Goal: Find specific page/section: Find specific page/section

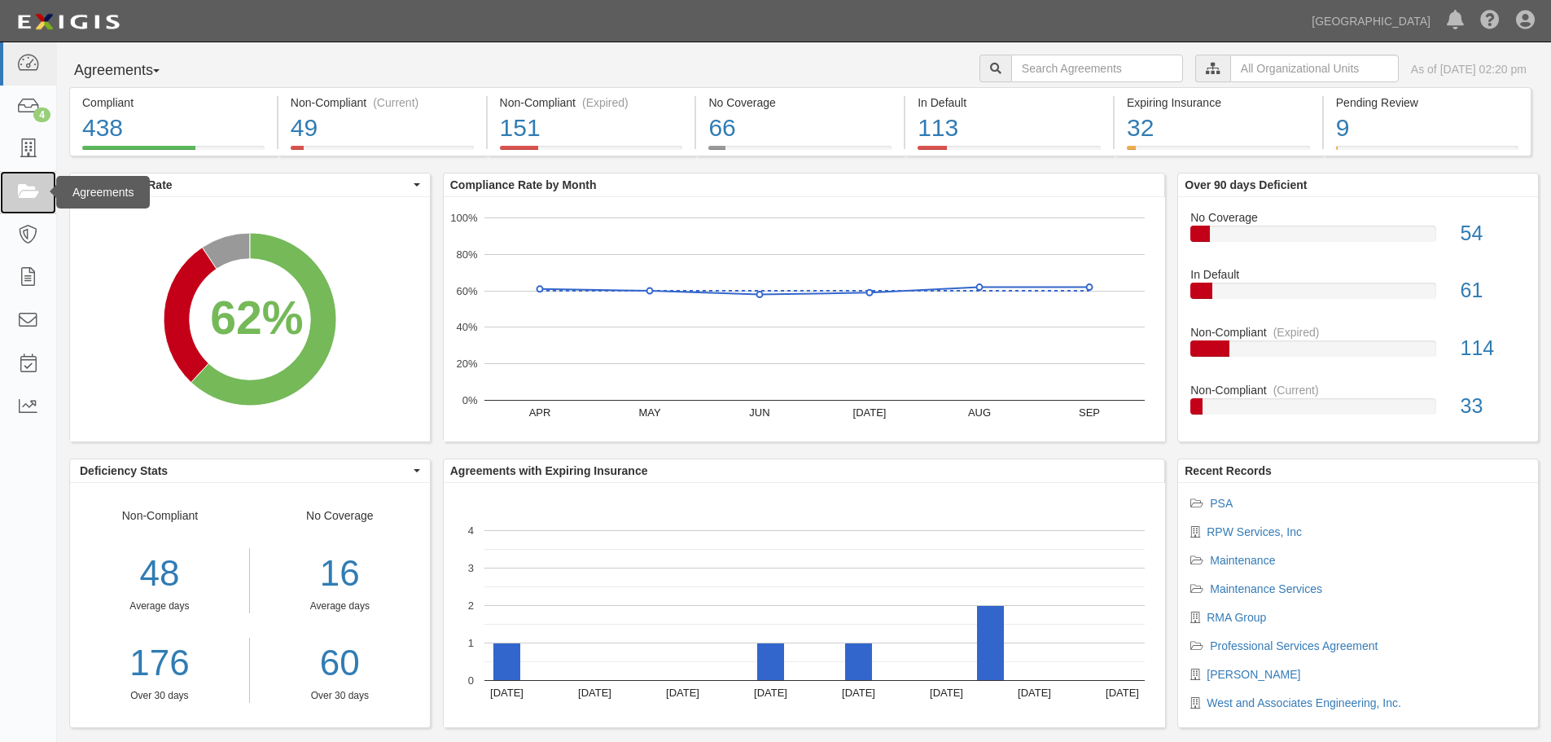
click at [42, 188] on link at bounding box center [28, 192] width 56 height 43
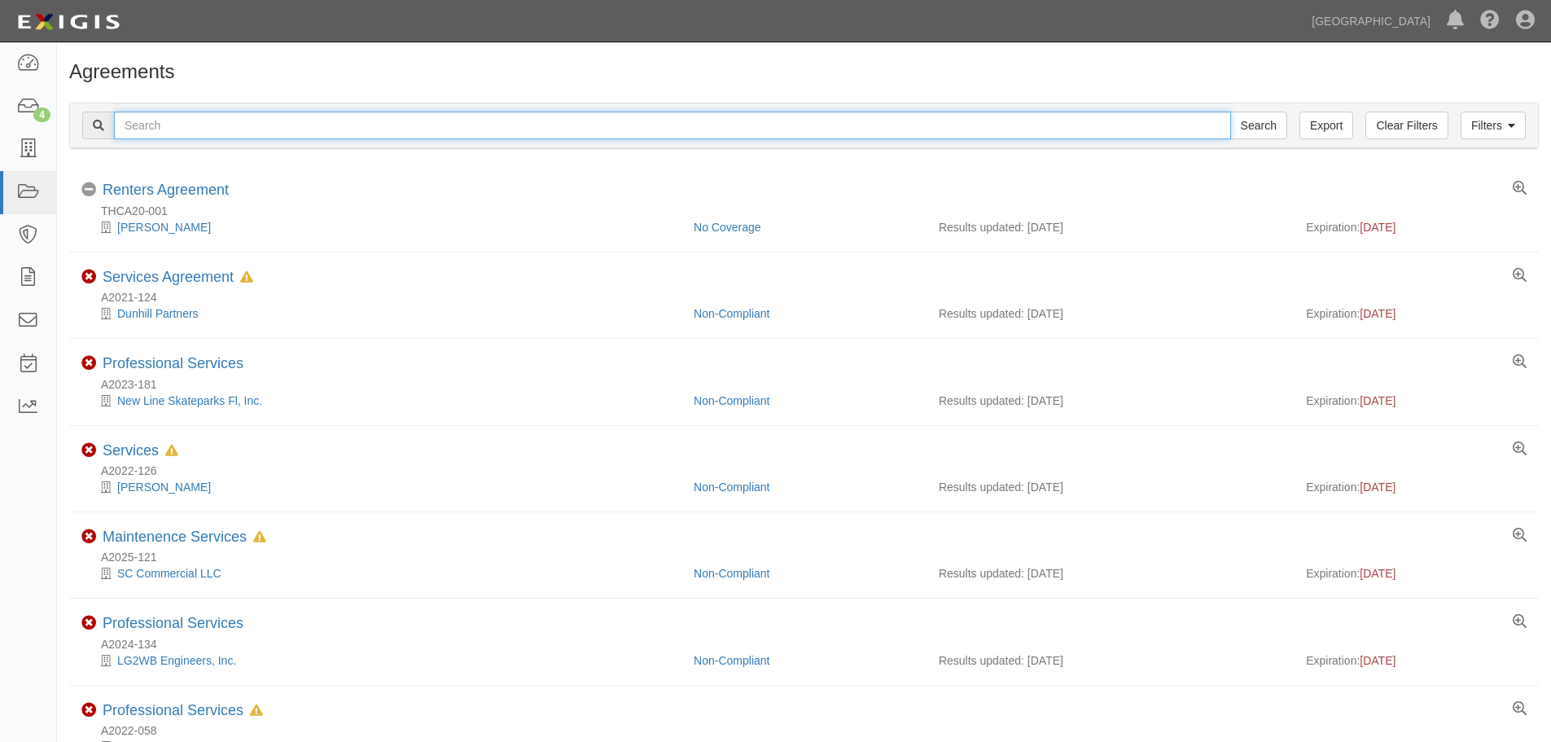
click at [286, 128] on input "text" at bounding box center [672, 126] width 1117 height 28
type input "A2025-099"
click at [1231, 112] on input "Search" at bounding box center [1259, 126] width 57 height 28
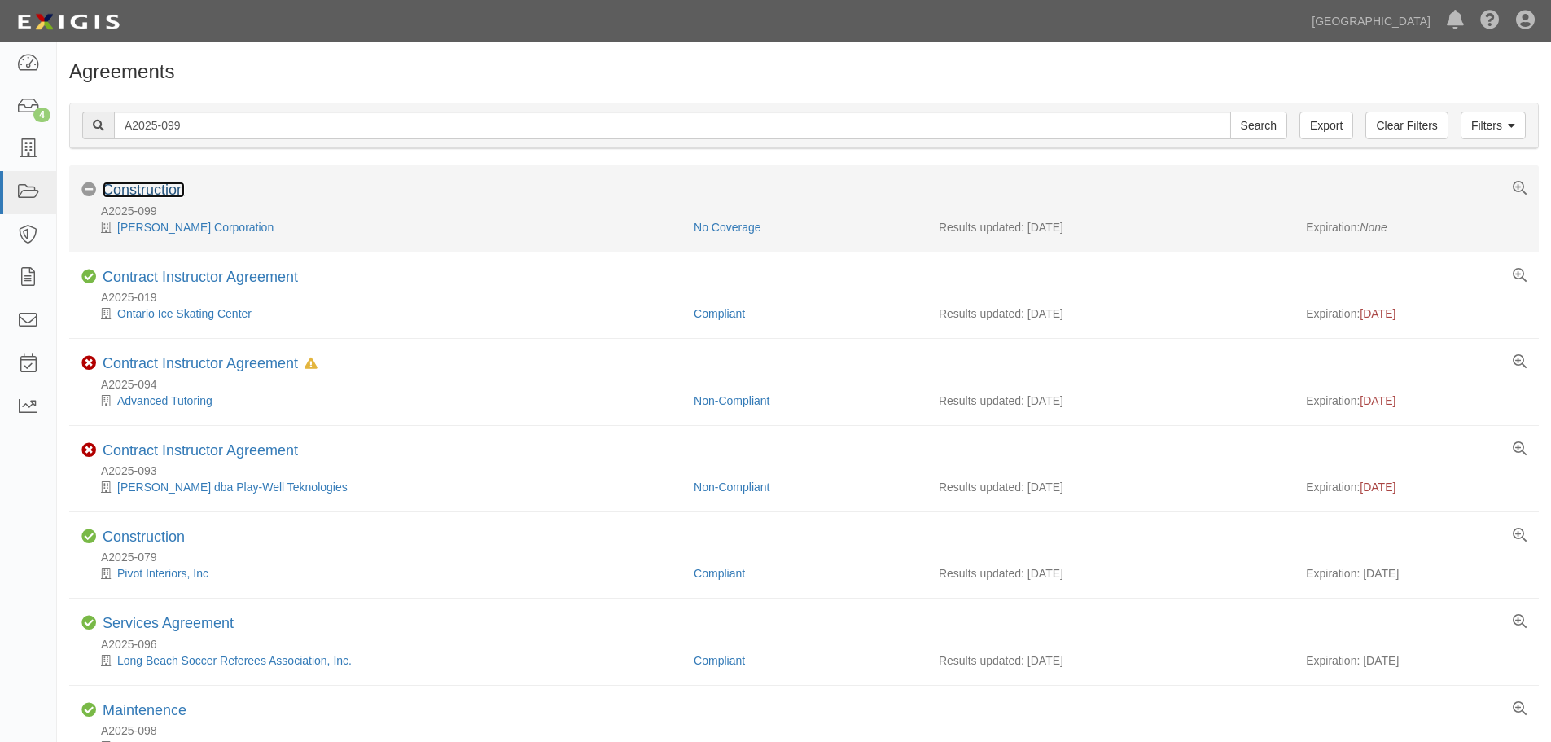
click at [134, 188] on link "Construction" at bounding box center [144, 190] width 82 height 16
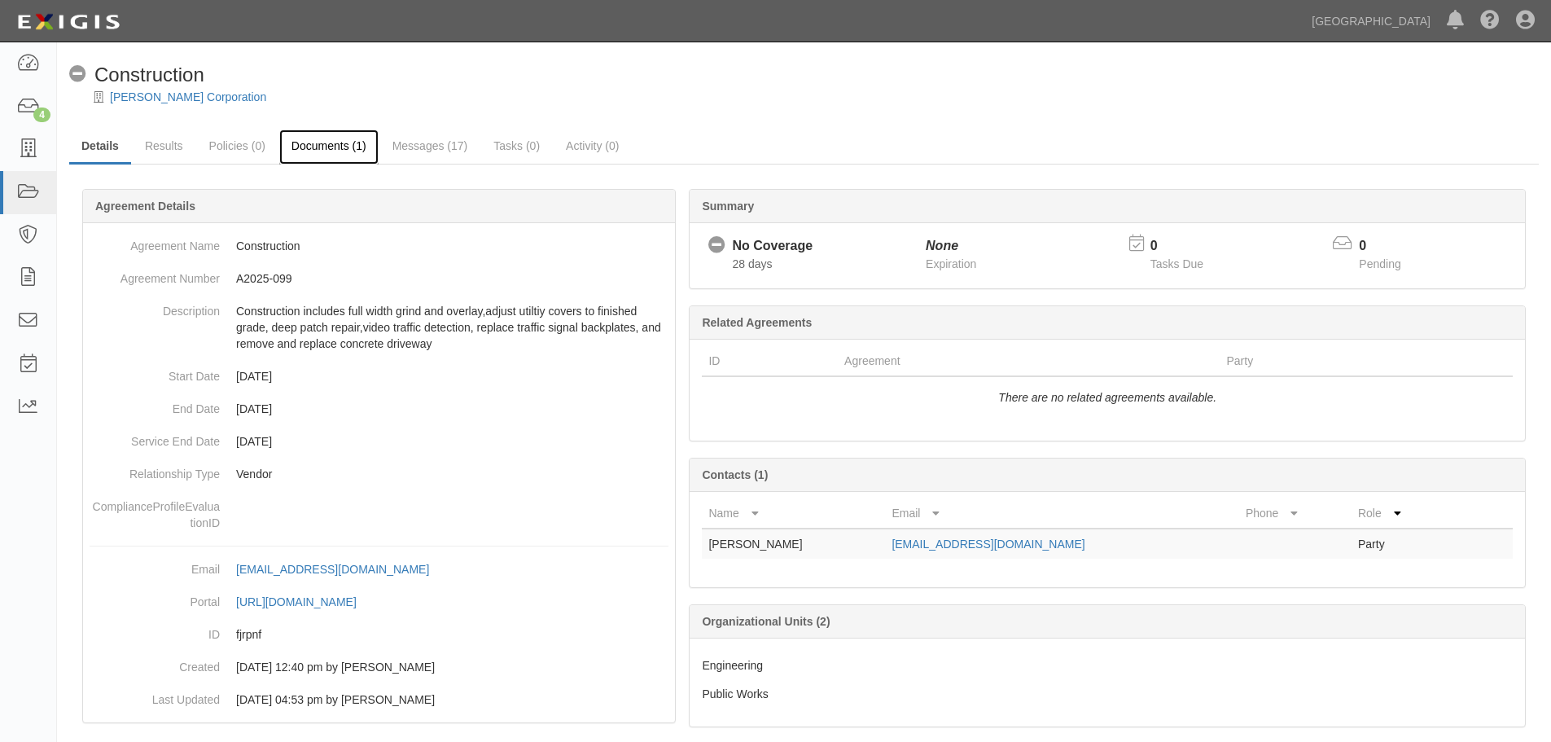
click at [342, 150] on link "Documents (1)" at bounding box center [328, 146] width 99 height 35
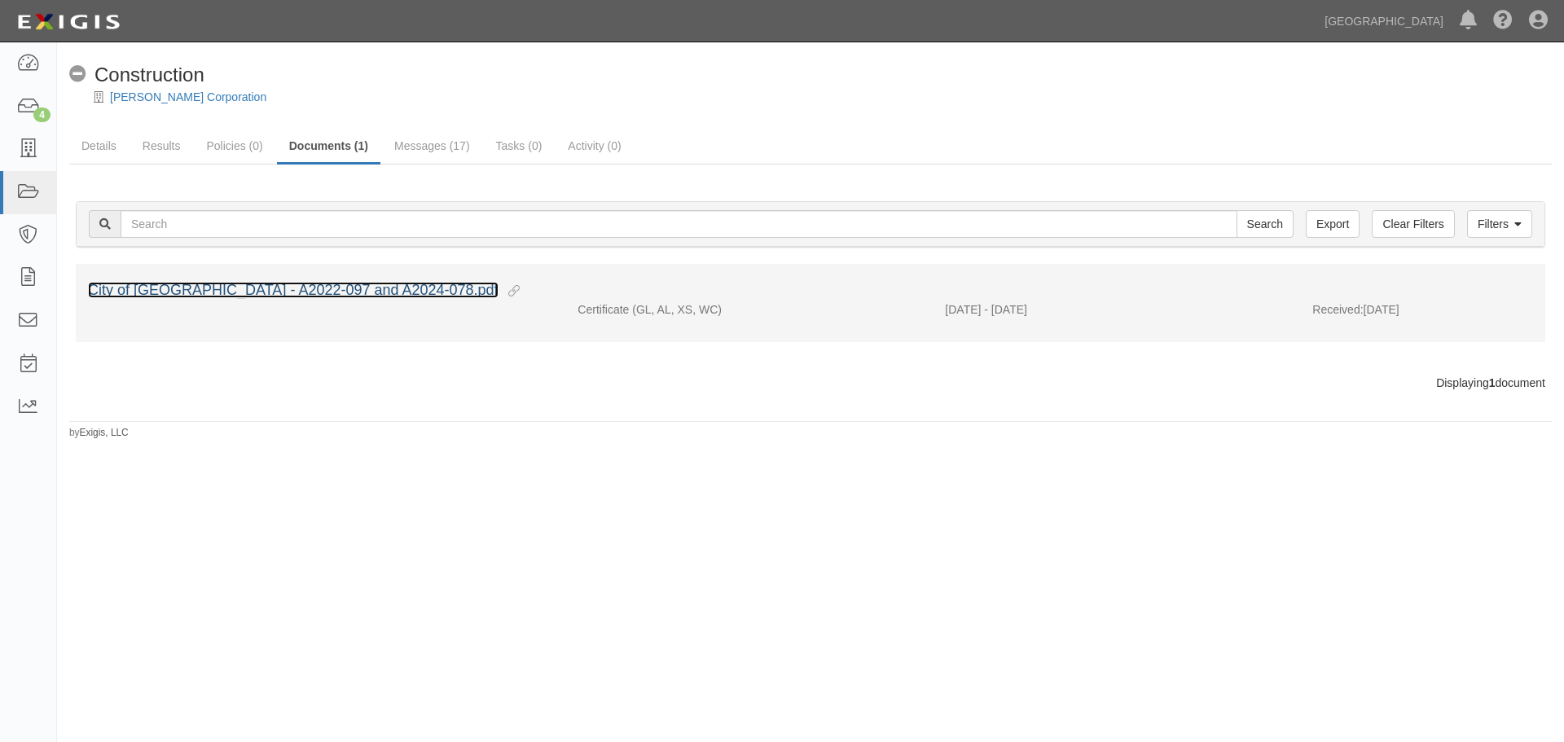
click at [349, 287] on link "City of Chino Hills - A2022-097 and A2024-078.pdf" at bounding box center [293, 290] width 410 height 16
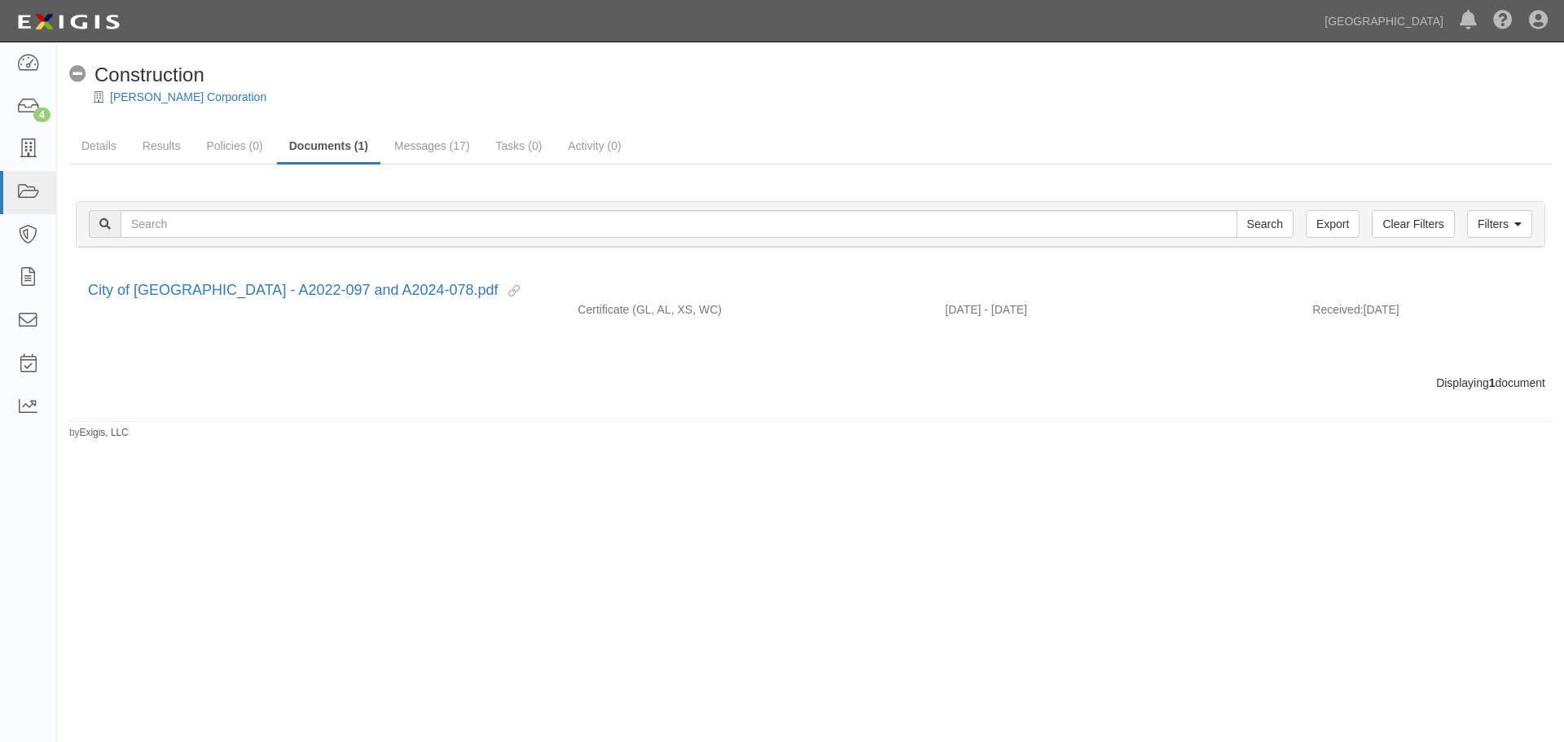
click at [127, 104] on div "[PERSON_NAME] Corporation" at bounding box center [822, 97] width 1482 height 16
click at [139, 93] on link "[PERSON_NAME] Corporation" at bounding box center [188, 96] width 156 height 13
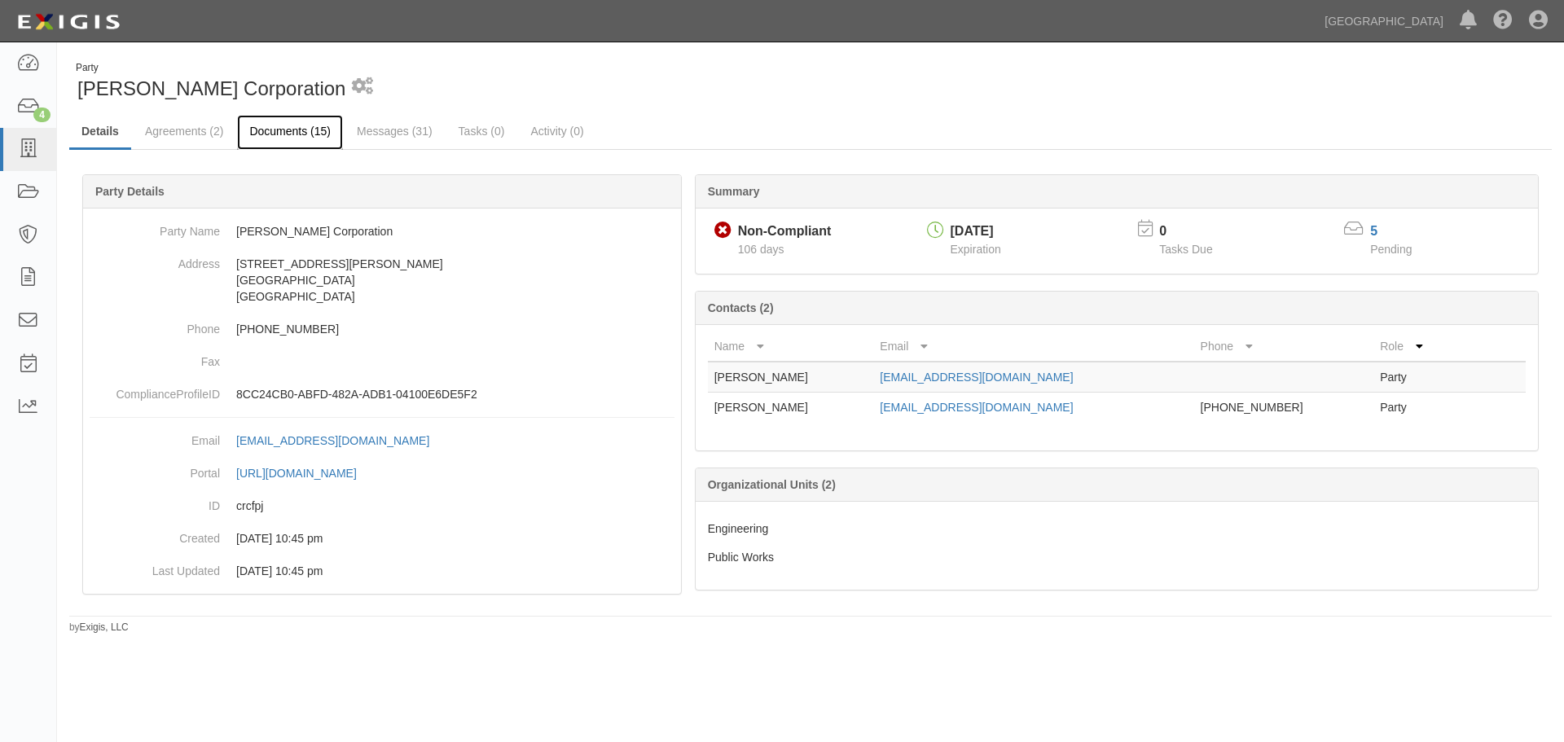
click at [292, 131] on link "Documents (15)" at bounding box center [290, 132] width 106 height 35
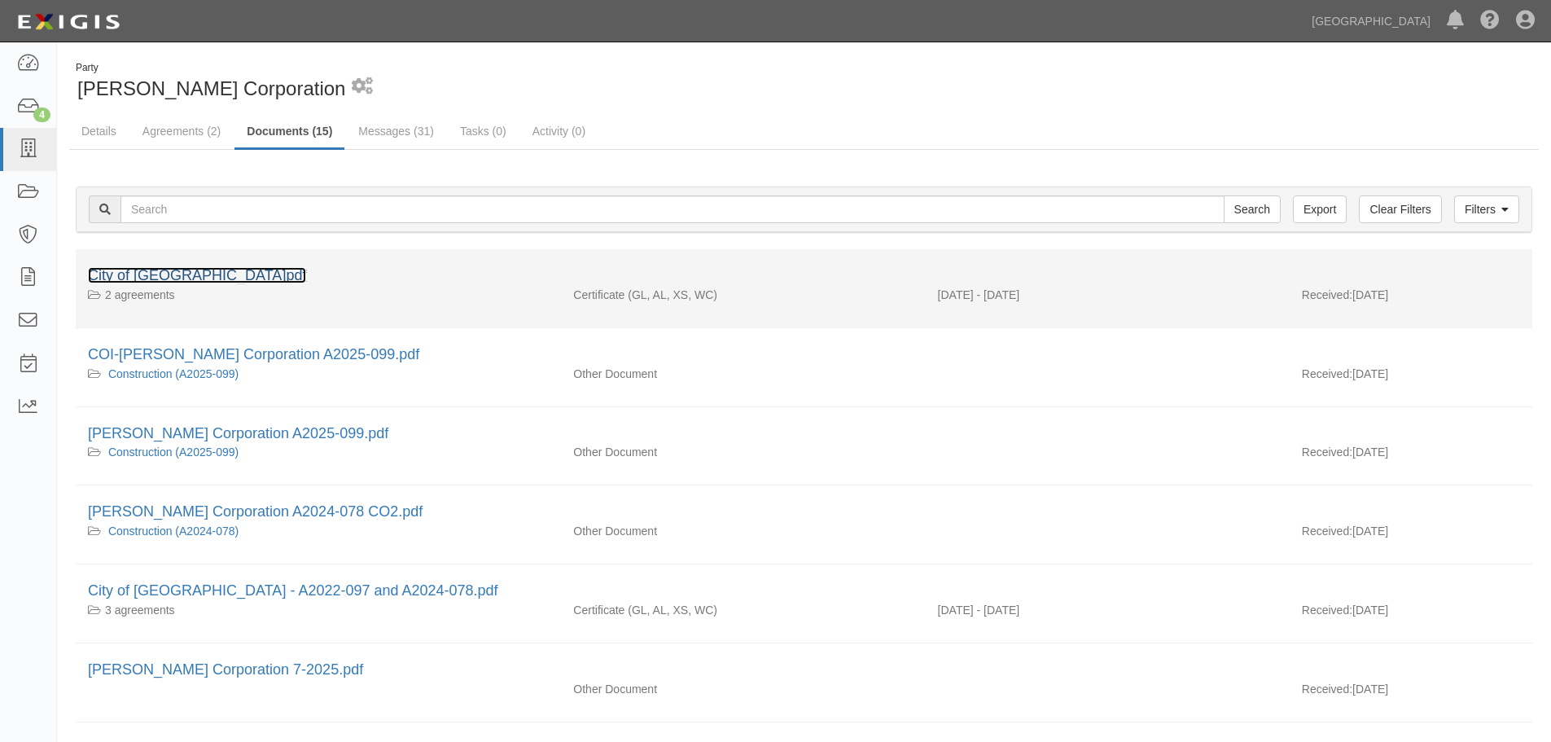
click at [207, 269] on link "City of Chino Hills.pdf" at bounding box center [197, 275] width 218 height 16
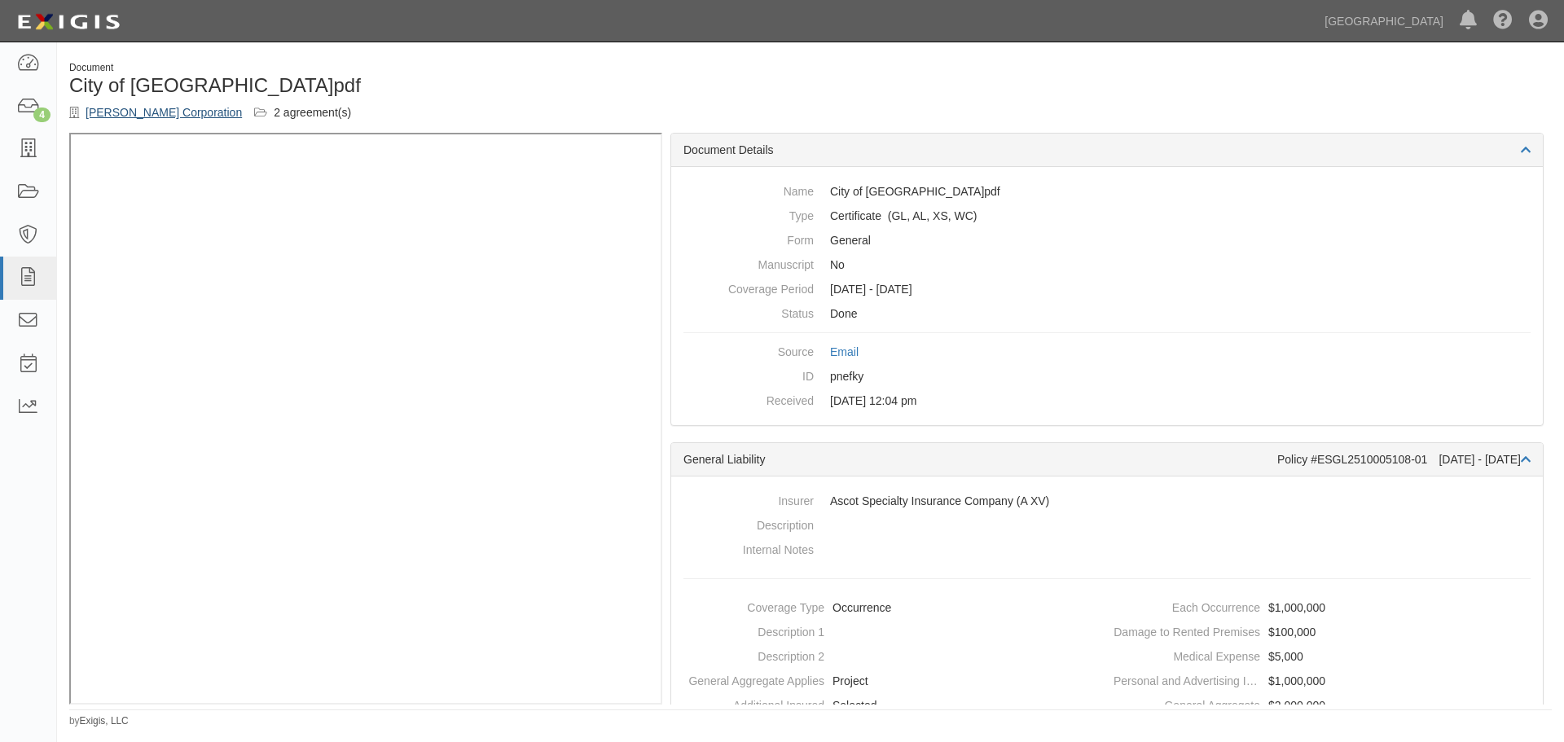
click at [161, 105] on div "Vance Corporation 2 agreement(s)" at bounding box center [433, 112] width 729 height 16
click at [157, 114] on link "[PERSON_NAME] Corporation" at bounding box center [164, 112] width 156 height 13
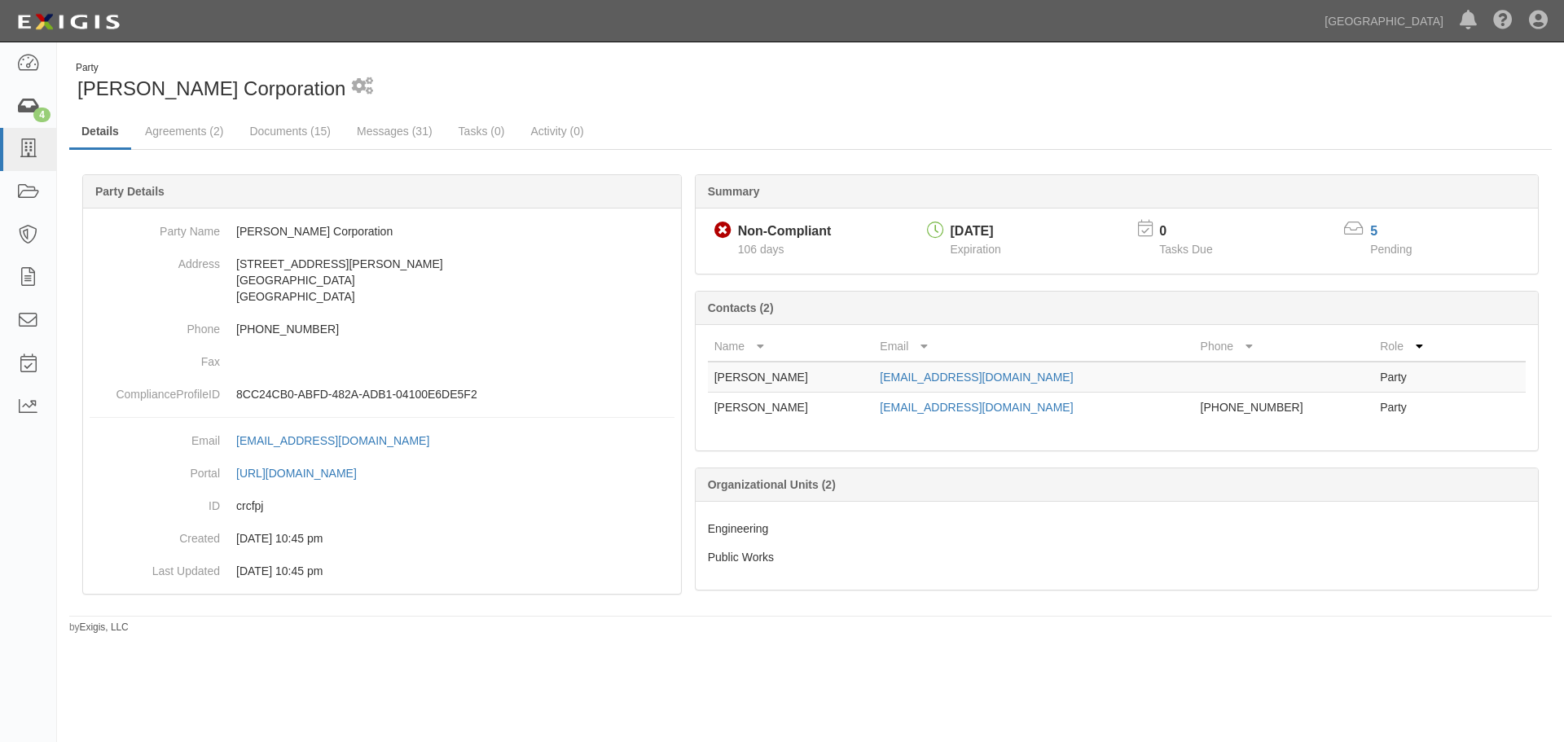
click at [20, 112] on icon at bounding box center [27, 107] width 23 height 19
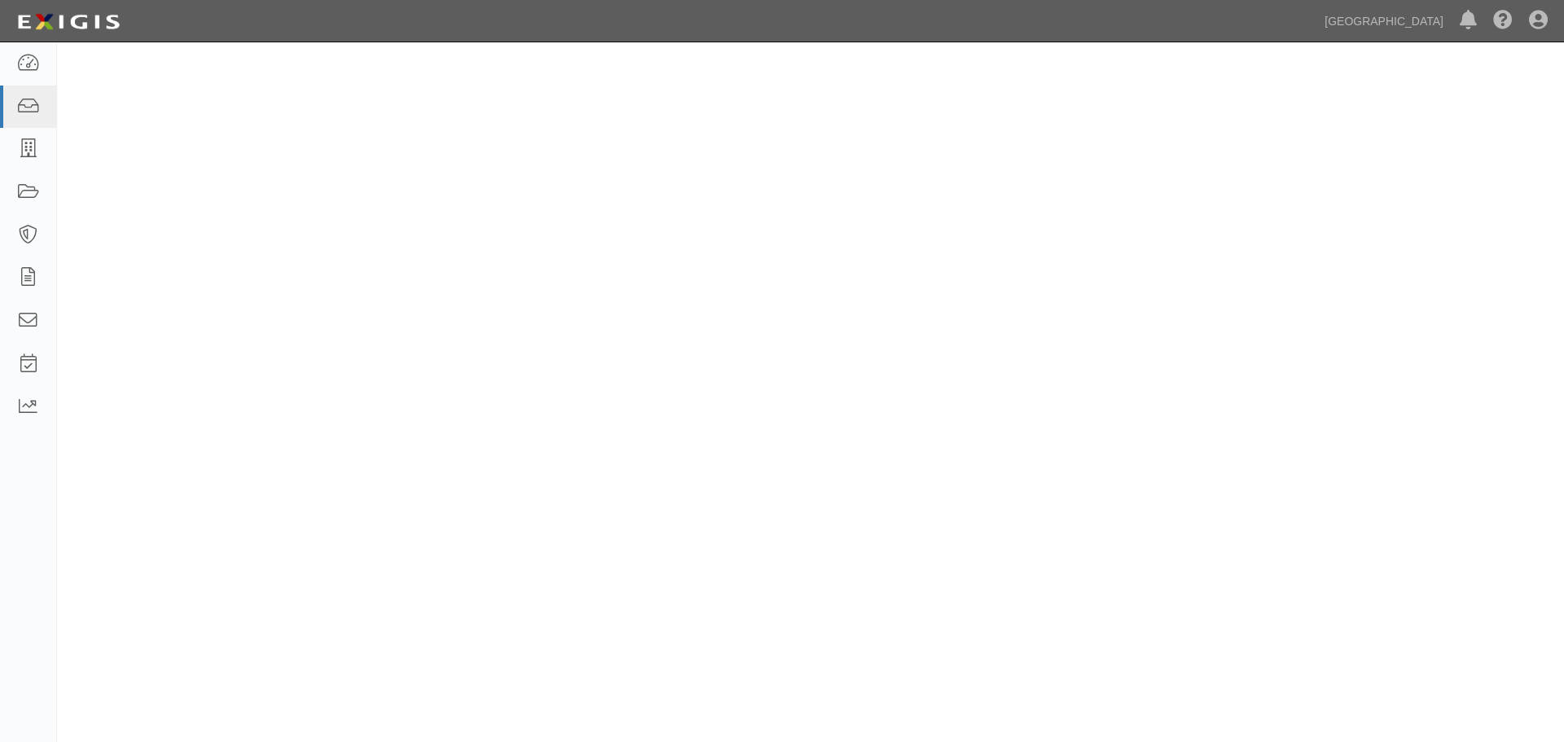
click at [40, 193] on link at bounding box center [28, 192] width 56 height 43
click at [42, 163] on link at bounding box center [28, 149] width 56 height 43
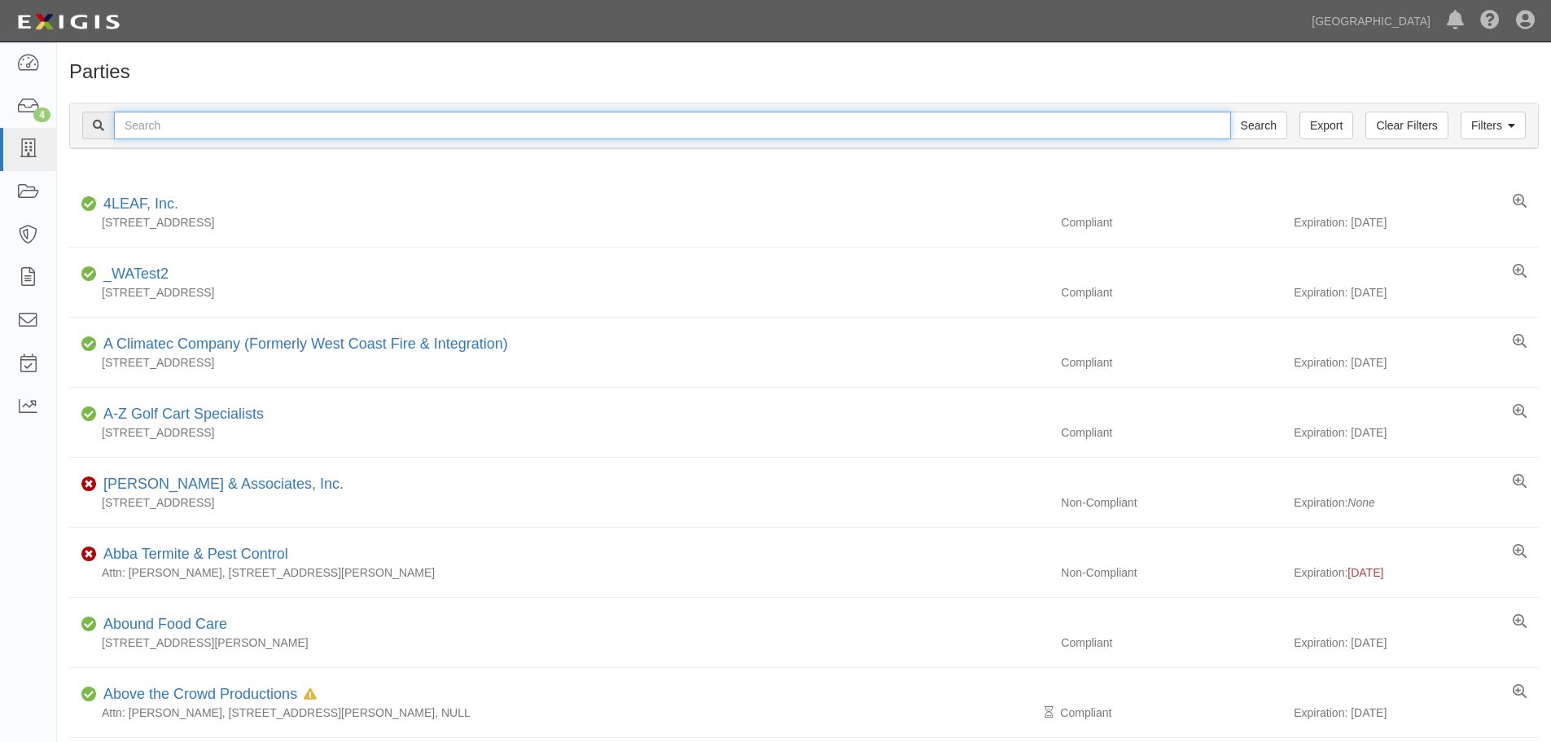
click at [283, 129] on input "text" at bounding box center [672, 126] width 1117 height 28
type input "vance"
click at [1231, 112] on input "Search" at bounding box center [1259, 126] width 57 height 28
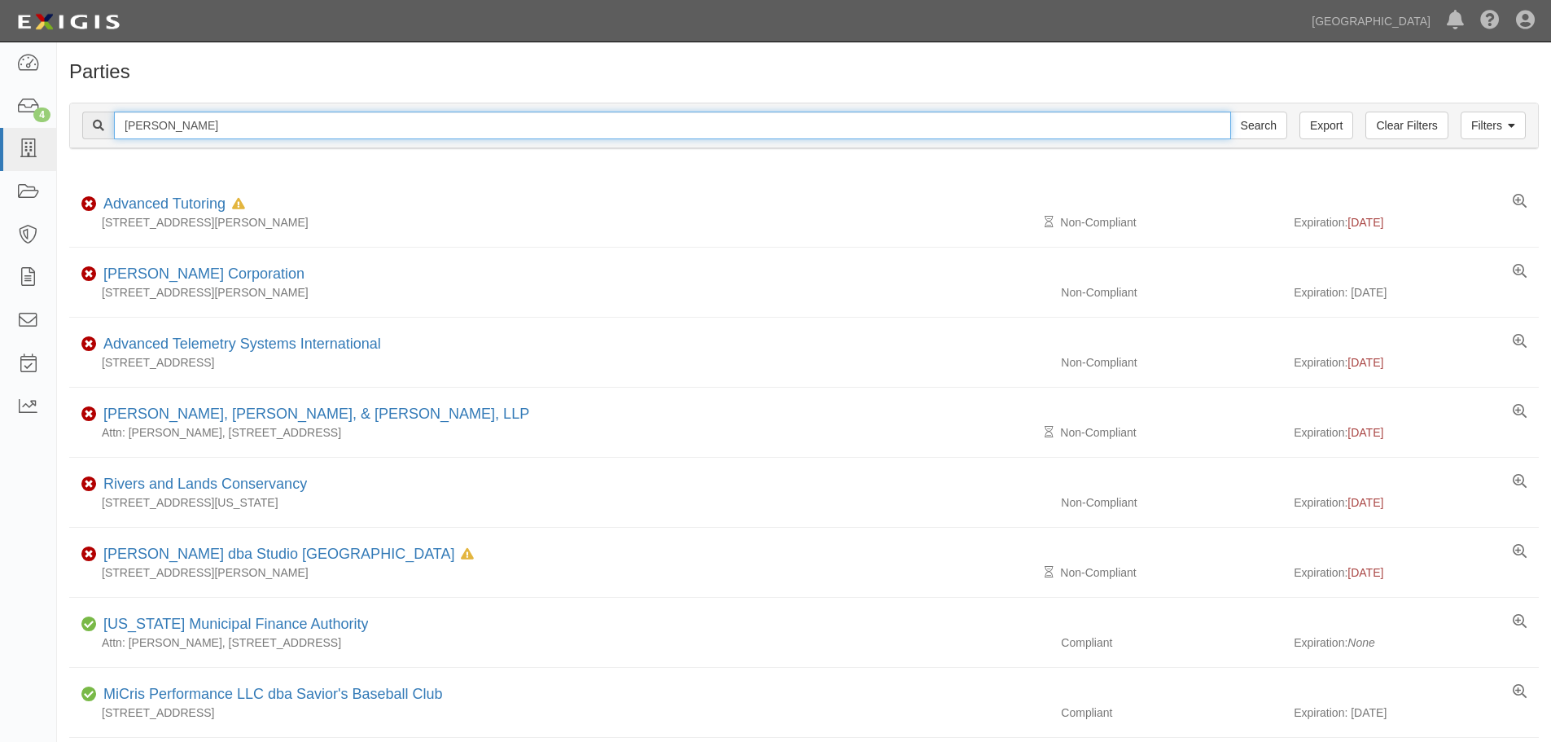
click at [283, 129] on input "vance" at bounding box center [672, 126] width 1117 height 28
click at [325, 138] on input "vance" at bounding box center [672, 126] width 1117 height 28
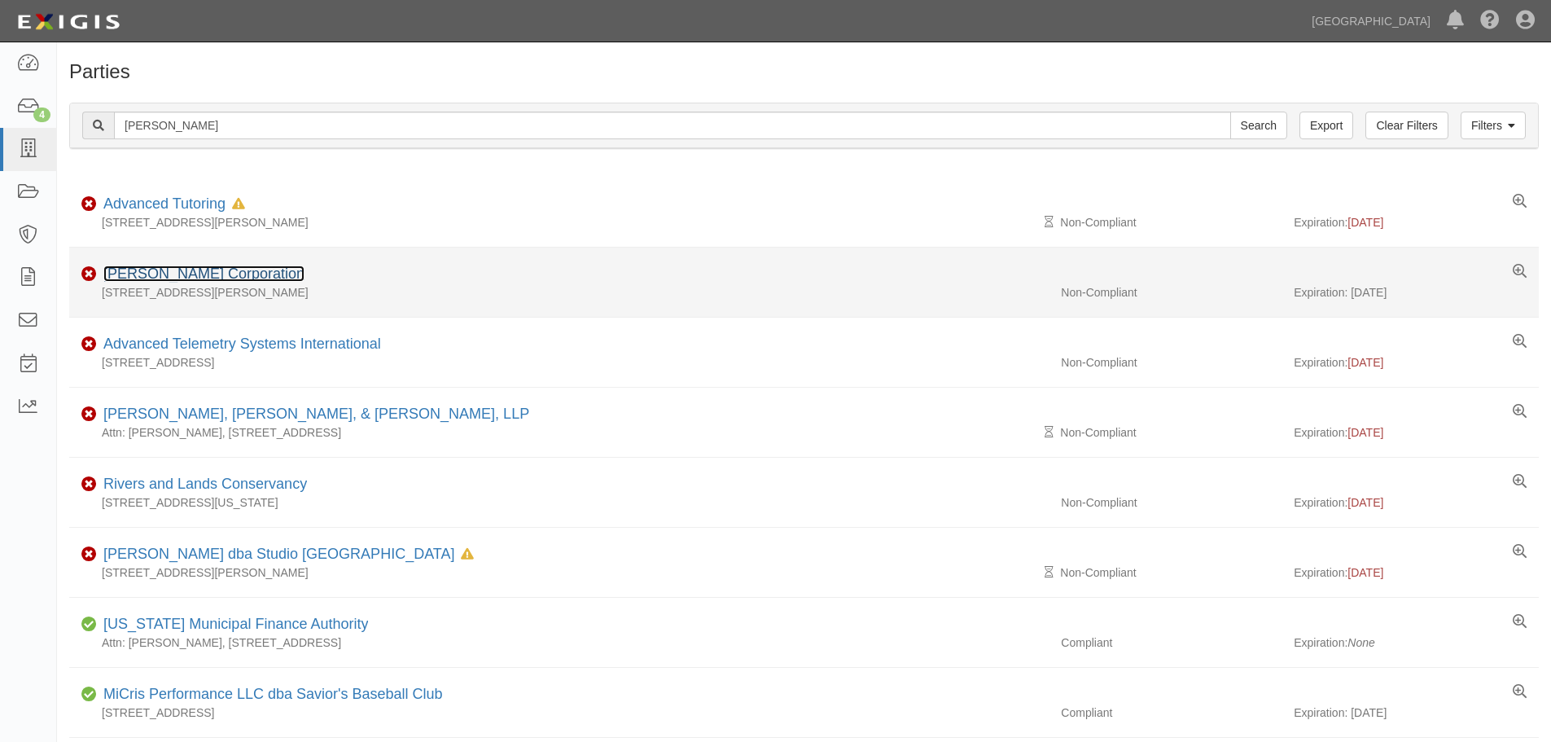
click at [147, 271] on link "[PERSON_NAME] Corporation" at bounding box center [203, 273] width 201 height 16
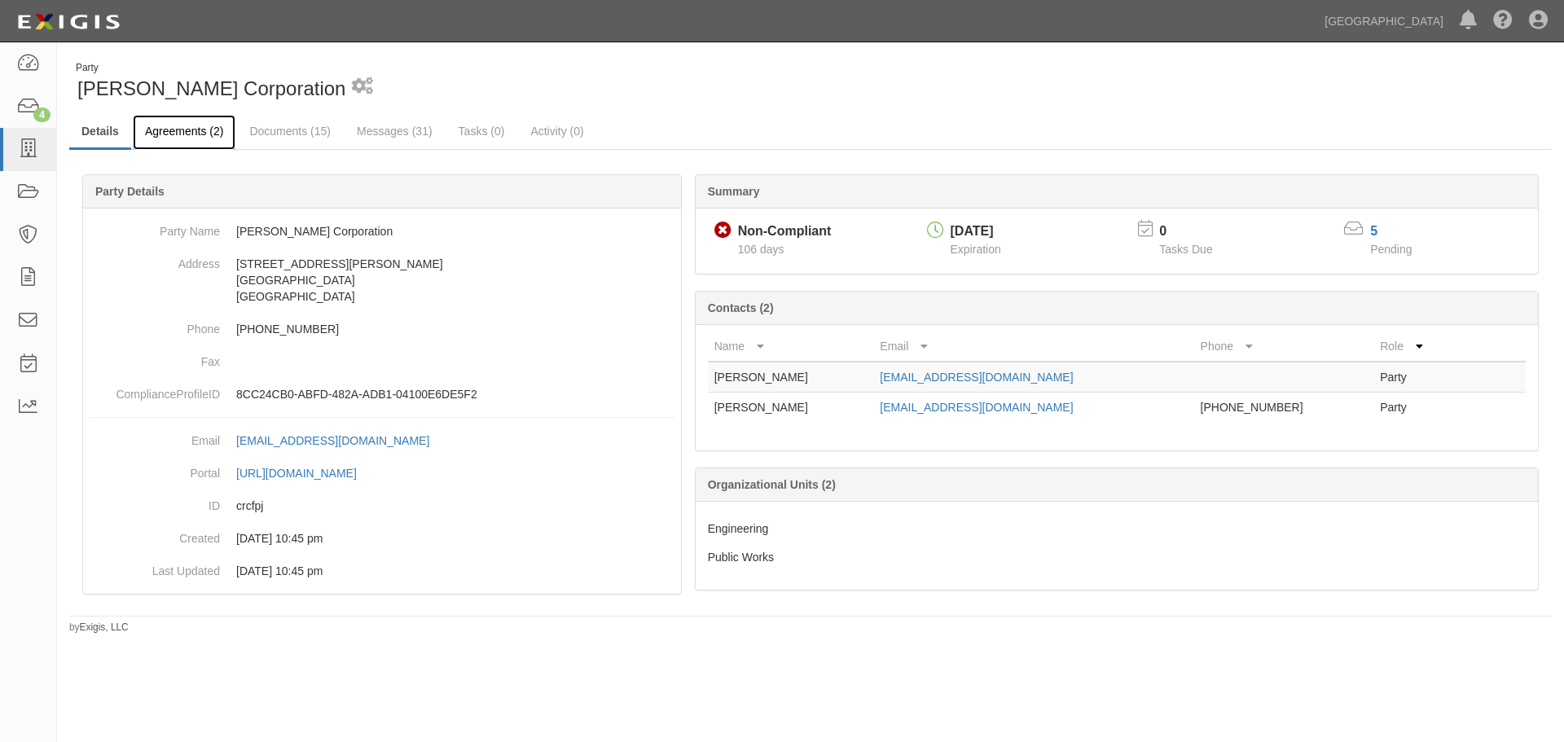
click at [209, 134] on link "Agreements (2)" at bounding box center [184, 132] width 103 height 35
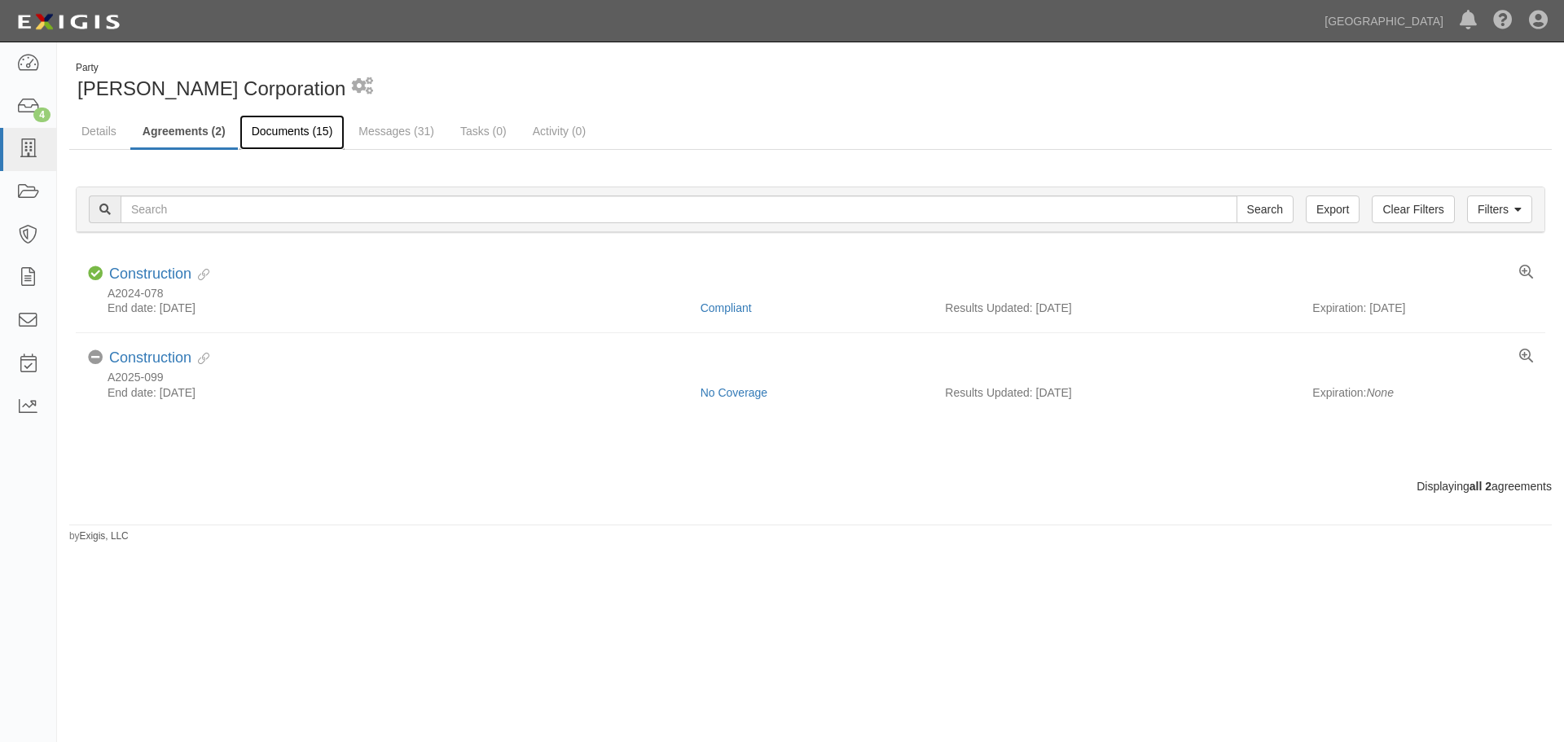
click at [291, 140] on link "Documents (15)" at bounding box center [292, 132] width 106 height 35
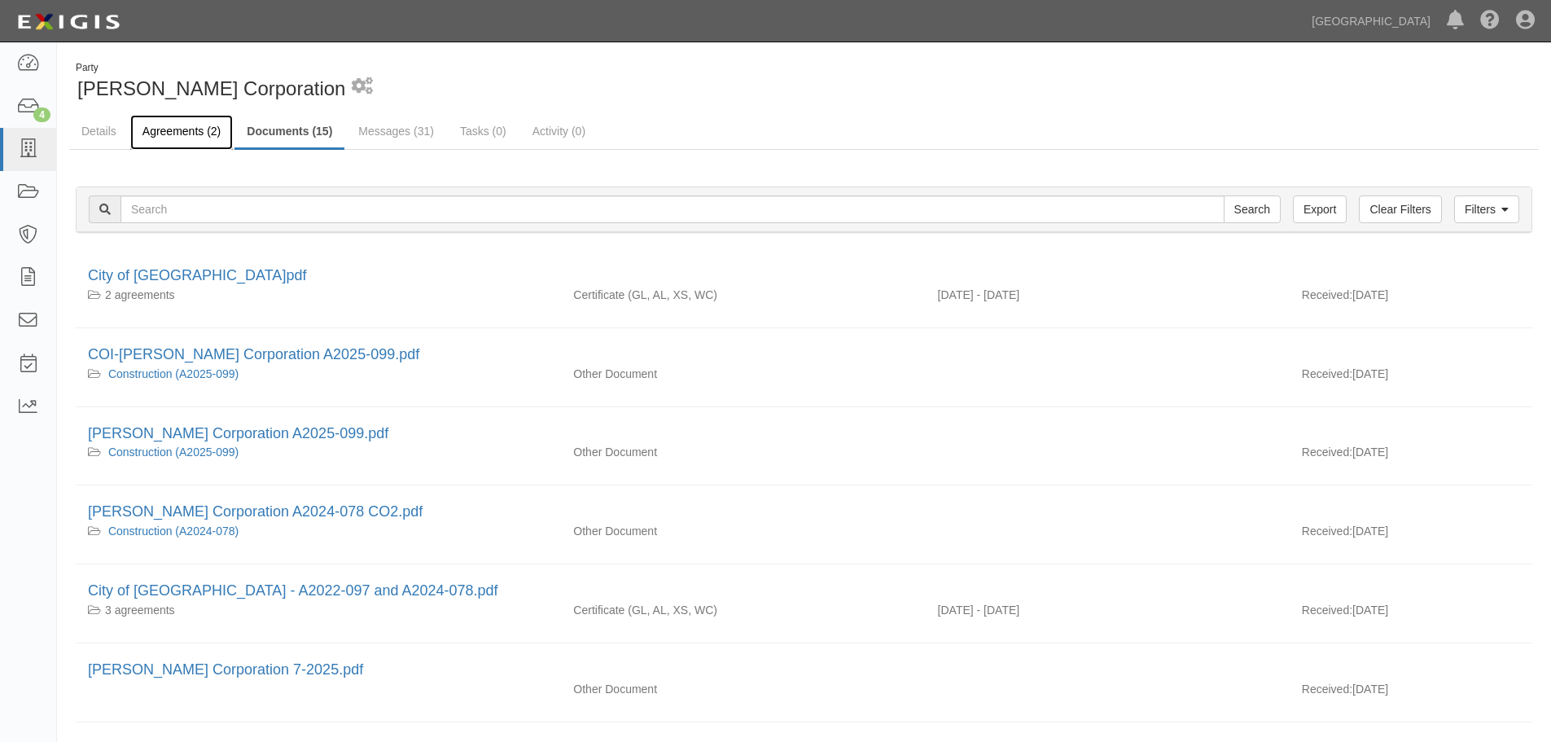
click at [200, 128] on link "Agreements (2)" at bounding box center [181, 132] width 103 height 35
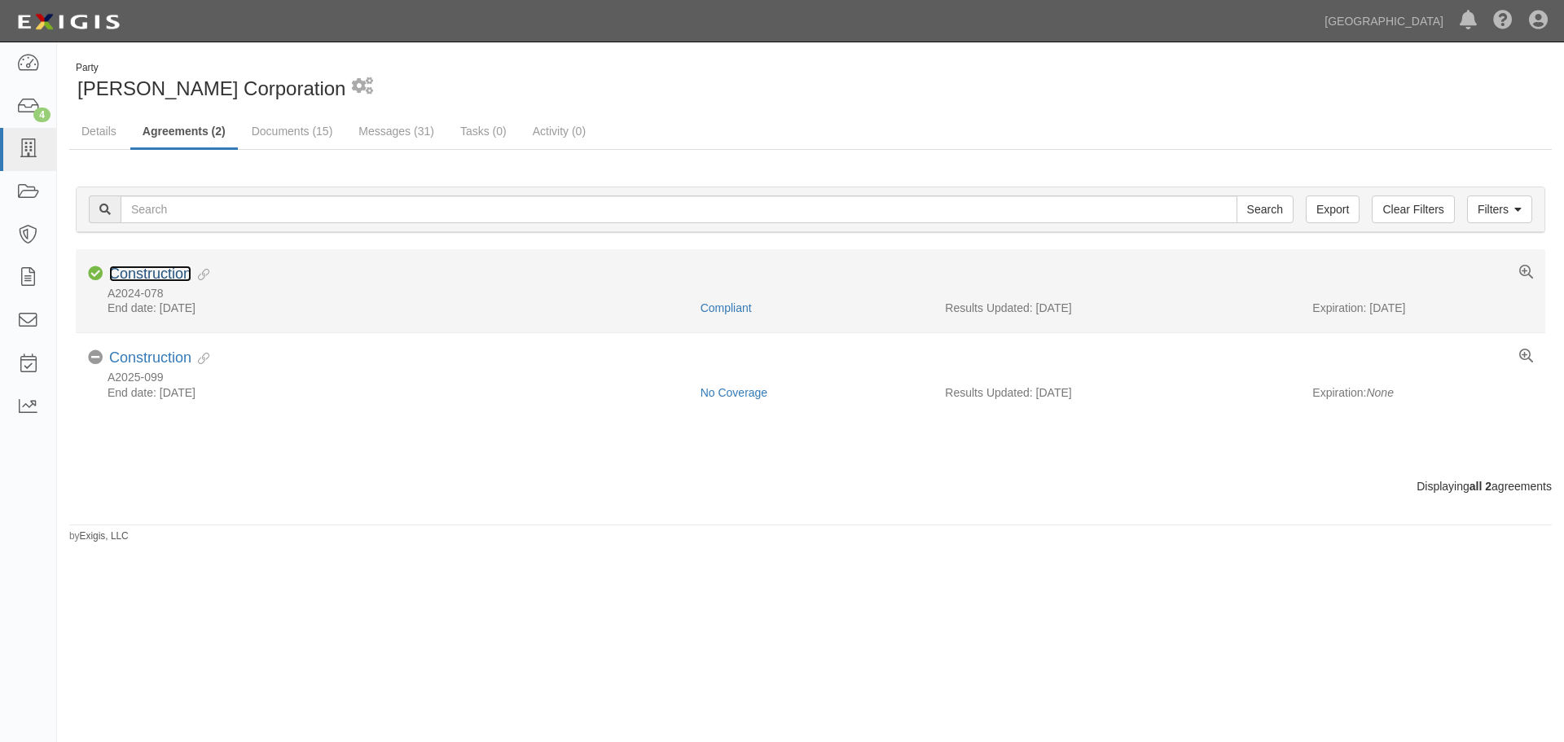
click at [177, 270] on link "Construction" at bounding box center [150, 273] width 82 height 16
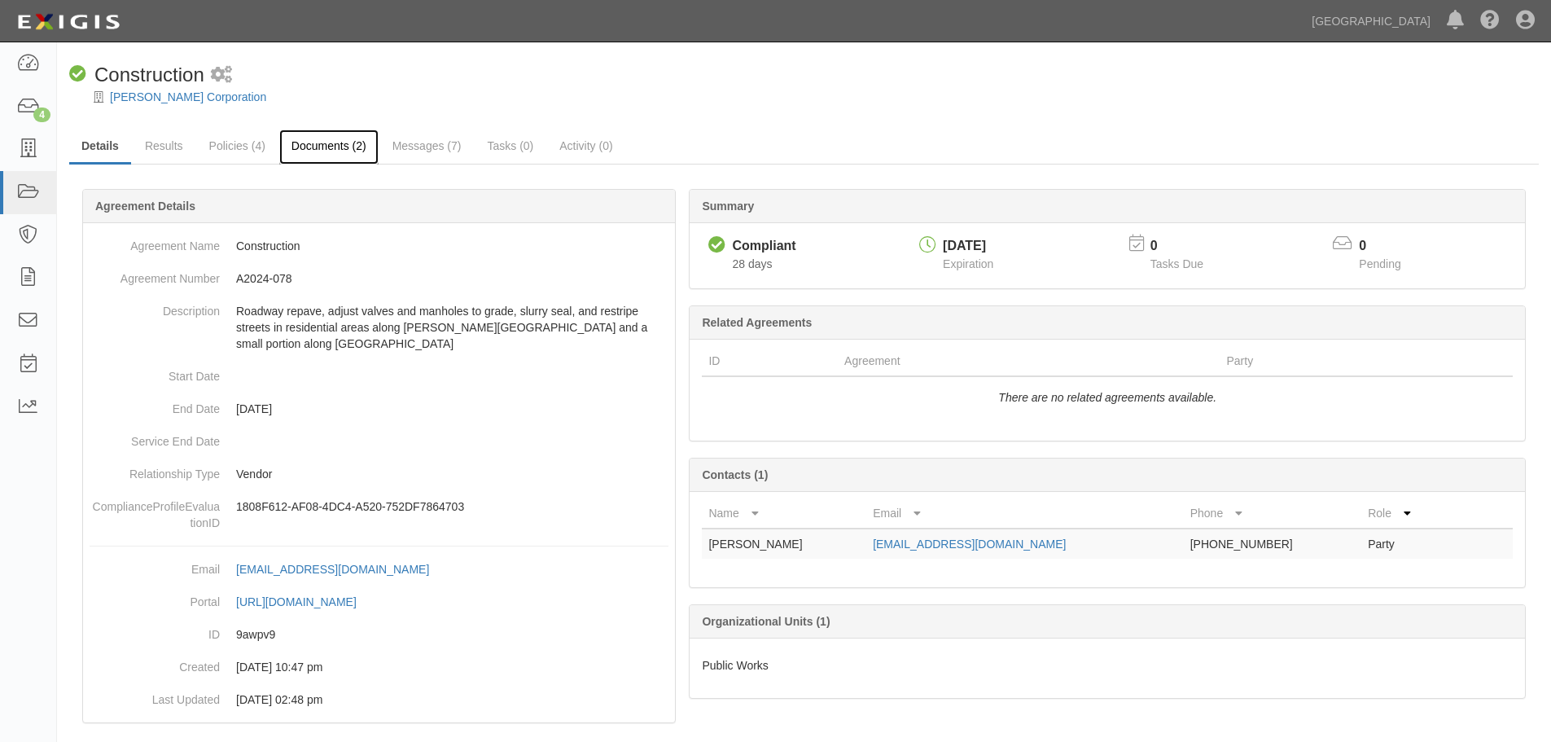
click at [353, 156] on link "Documents (2)" at bounding box center [328, 146] width 99 height 35
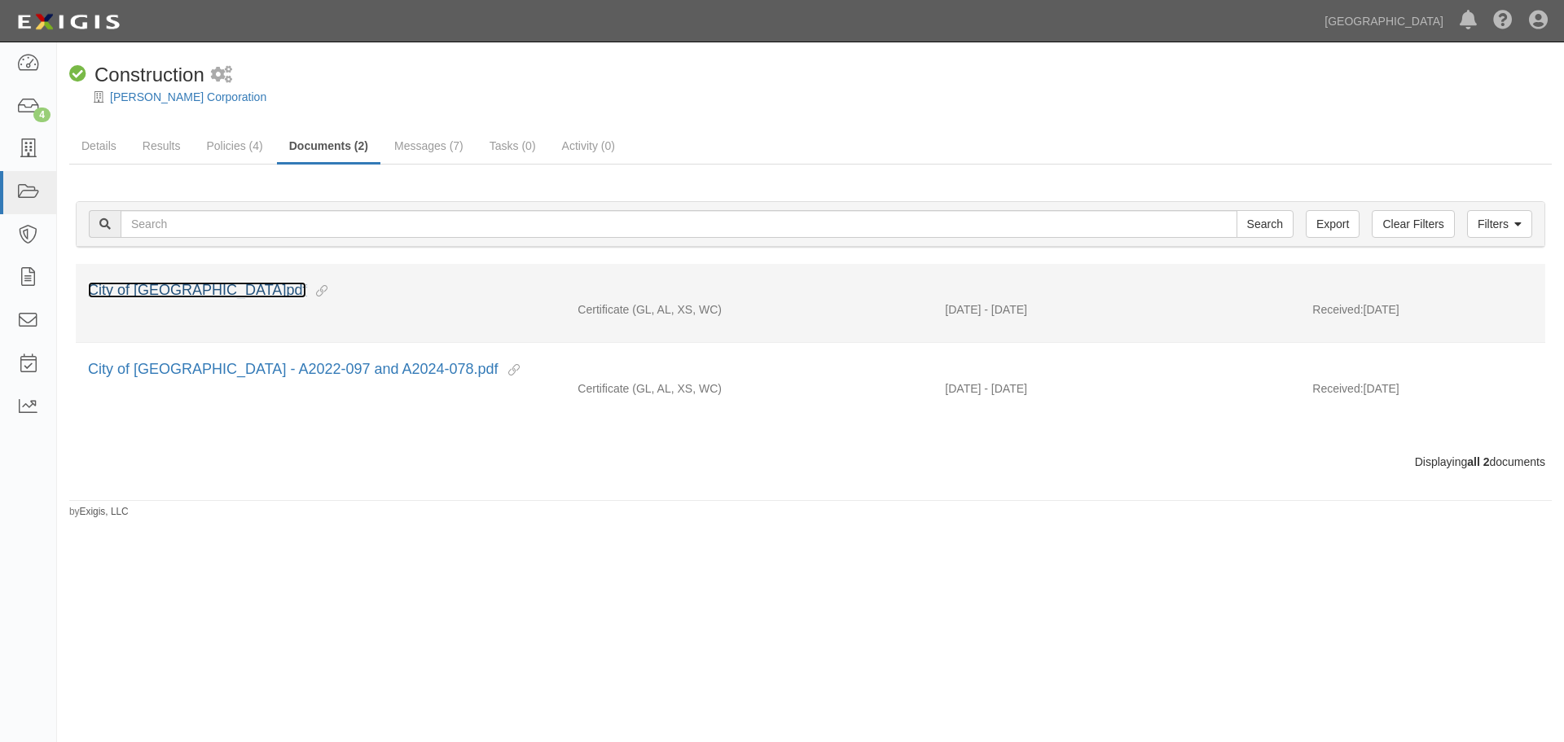
click at [163, 295] on link "City of Chino Hills.pdf" at bounding box center [197, 290] width 218 height 16
